Goal: Check status: Check status

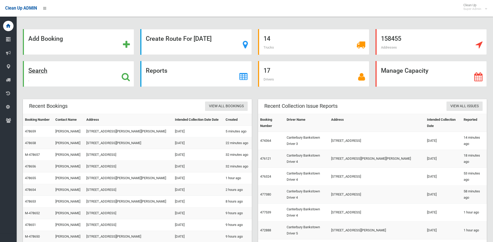
click at [126, 78] on icon at bounding box center [126, 77] width 8 height 9
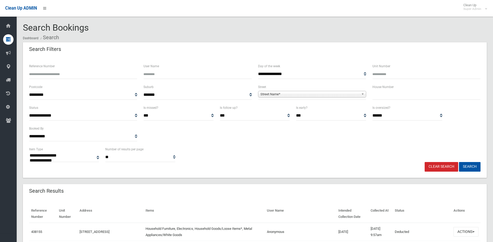
select select
click at [82, 71] on input "Reference Number" at bounding box center [83, 74] width 108 height 10
type input "******"
click at [459, 162] on button "Search" at bounding box center [470, 167] width 22 height 10
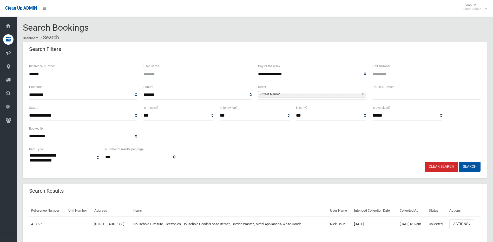
select select
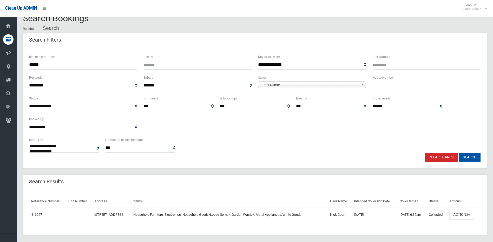
scroll to position [15, 0]
